Goal: Task Accomplishment & Management: Manage account settings

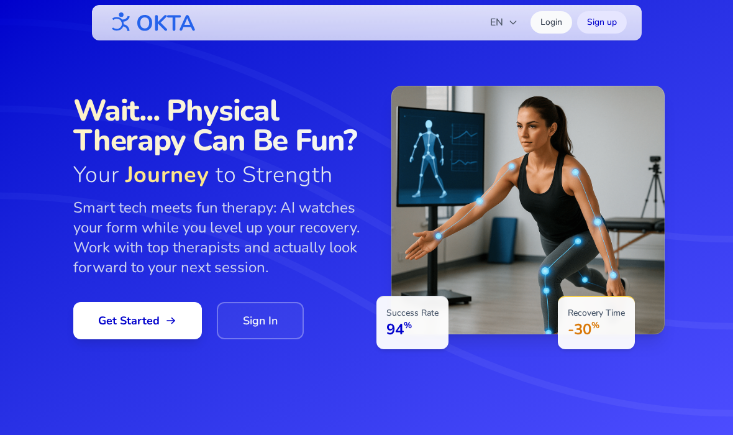
click at [503, 29] on span "EN" at bounding box center [504, 22] width 28 height 15
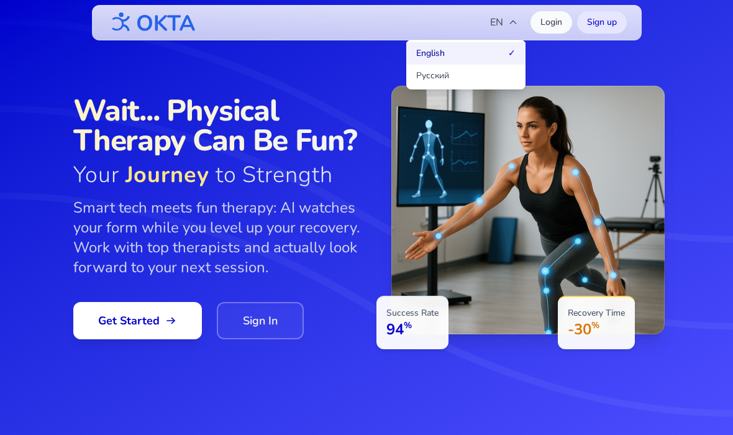
click at [493, 79] on button "Русский" at bounding box center [465, 76] width 119 height 22
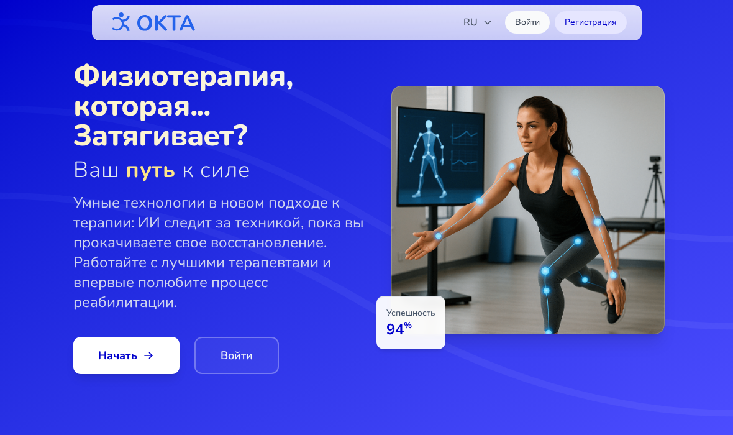
click at [221, 345] on link "Войти" at bounding box center [236, 355] width 84 height 37
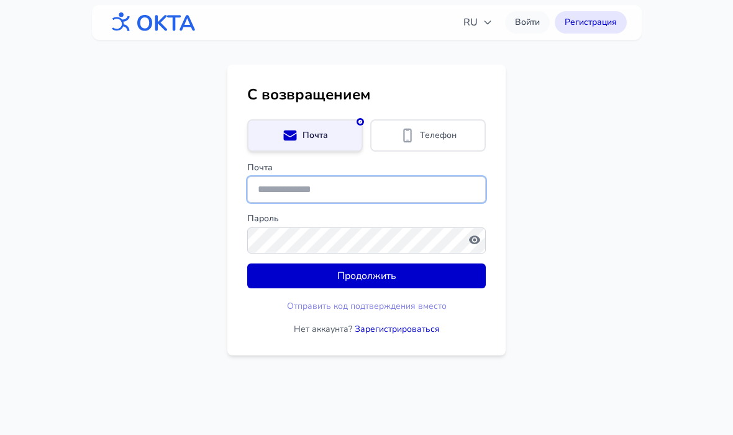
type input "**********"
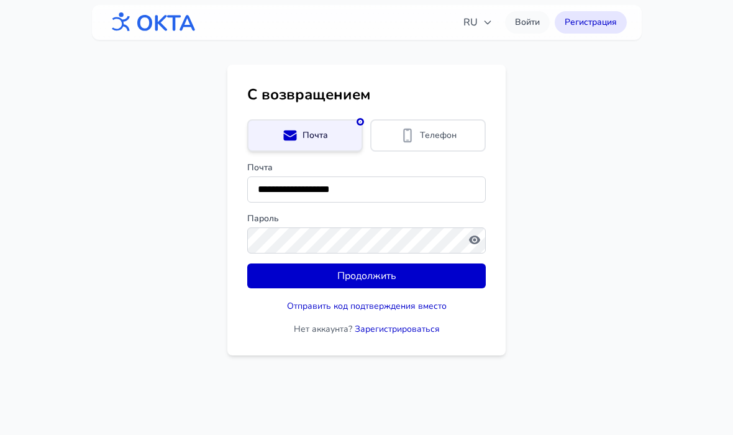
click at [272, 275] on button "Продолжить" at bounding box center [366, 275] width 239 height 25
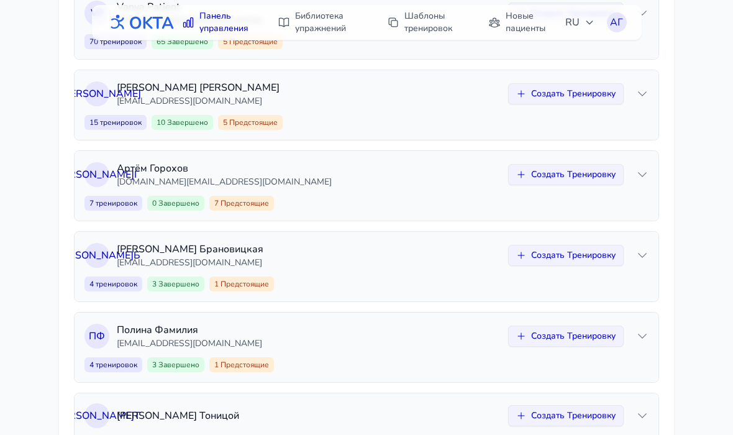
scroll to position [175, 0]
click at [127, 165] on p "[PERSON_NAME]" at bounding box center [309, 169] width 384 height 15
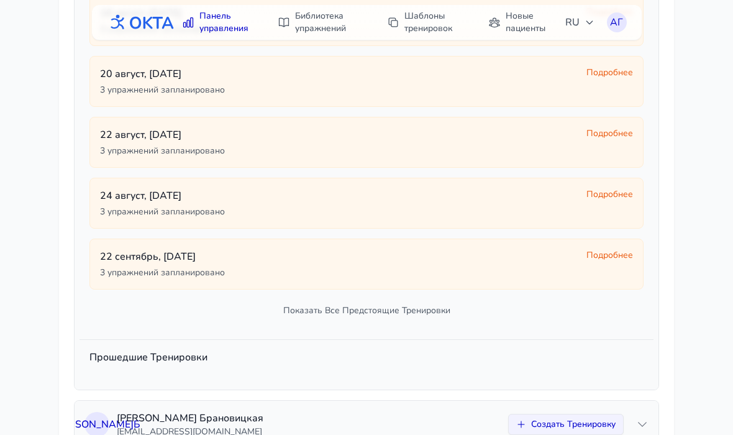
scroll to position [452, 0]
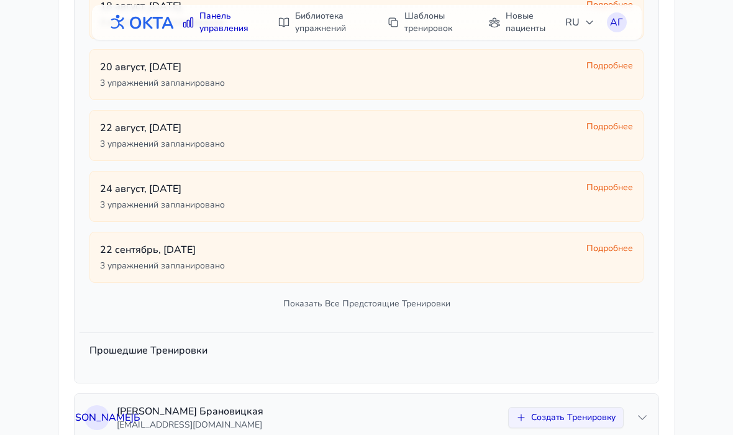
click at [121, 183] on p "[DATE]" at bounding box center [338, 188] width 477 height 15
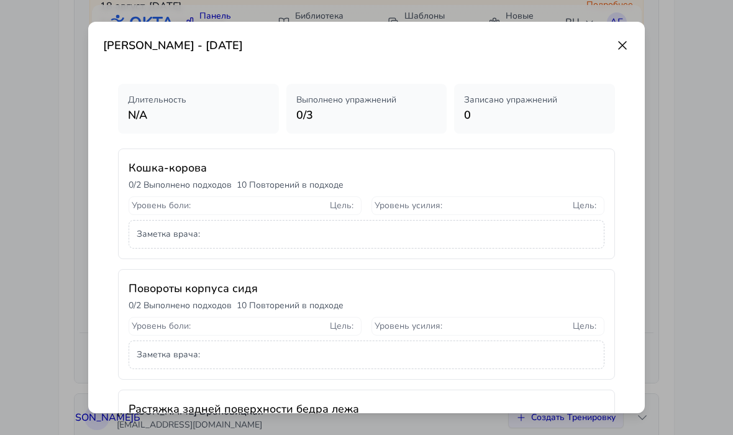
scroll to position [0, 0]
click at [625, 41] on icon at bounding box center [622, 45] width 15 height 15
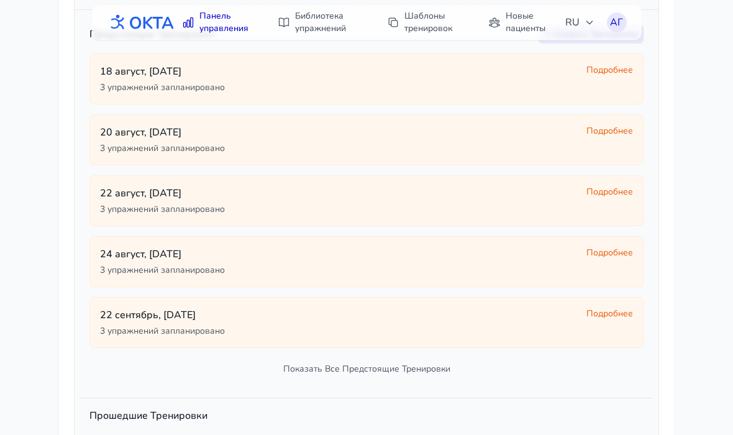
scroll to position [388, 0]
click at [103, 253] on p "[DATE]" at bounding box center [338, 253] width 477 height 15
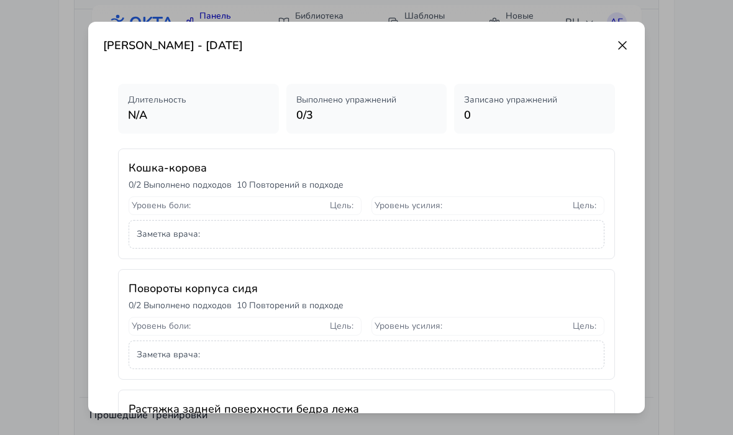
scroll to position [0, 0]
click at [619, 45] on icon at bounding box center [622, 45] width 15 height 15
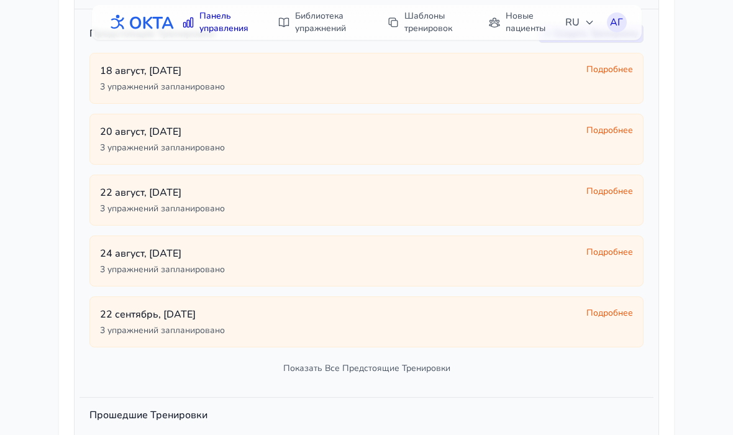
click at [122, 309] on p "[DATE]" at bounding box center [338, 314] width 477 height 15
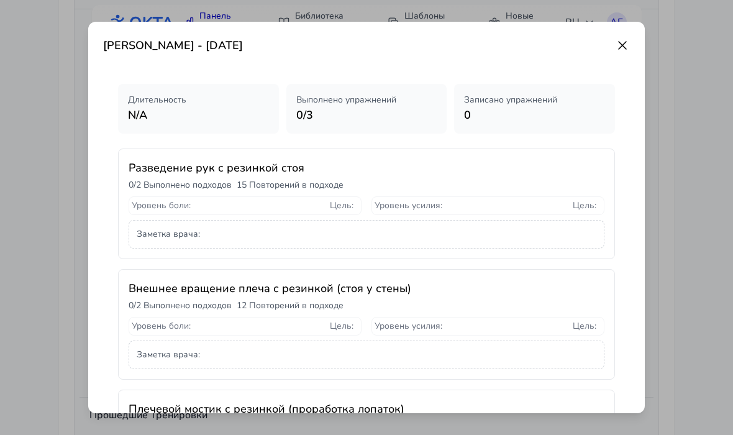
click at [628, 46] on icon at bounding box center [622, 45] width 15 height 15
